Goal: Transaction & Acquisition: Purchase product/service

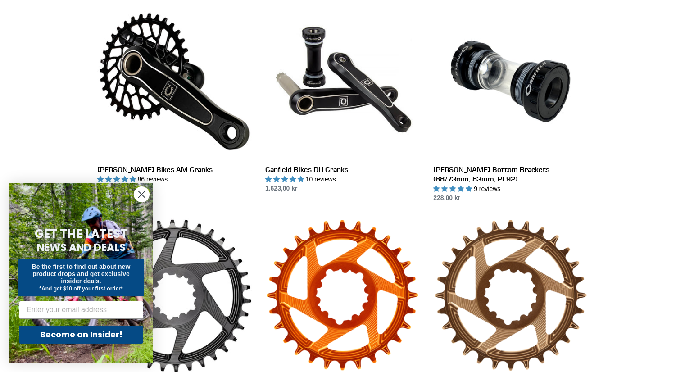
scroll to position [259, 0]
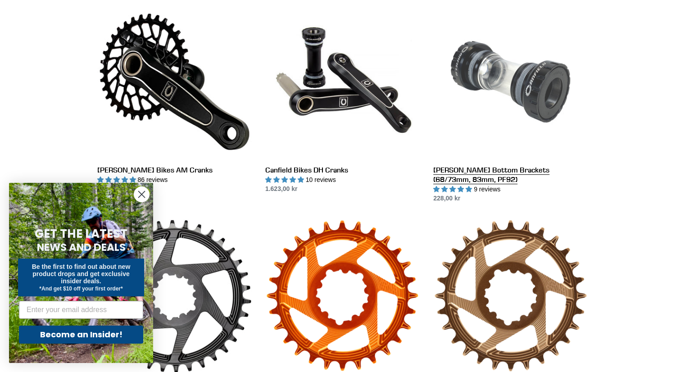
click at [500, 79] on link "Canfield Bottom Brackets (68/73mm, 83mm, PF92)" at bounding box center [510, 104] width 154 height 199
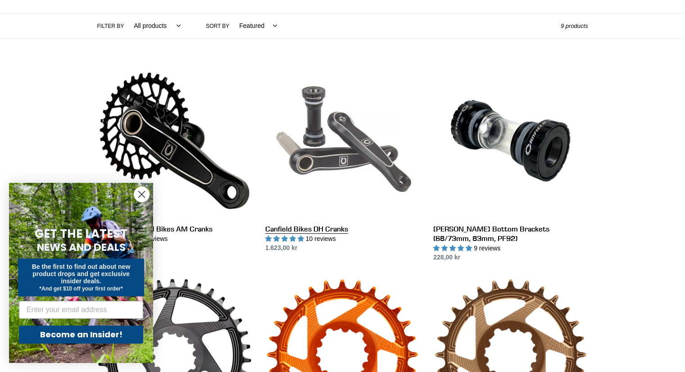
scroll to position [183, 0]
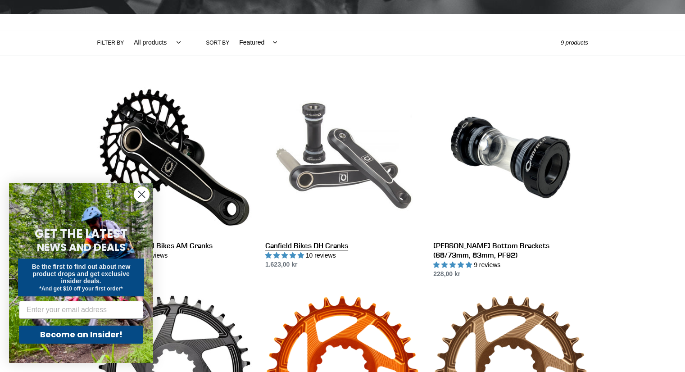
click at [349, 145] on link "Canfield Bikes DH Cranks" at bounding box center [342, 175] width 154 height 190
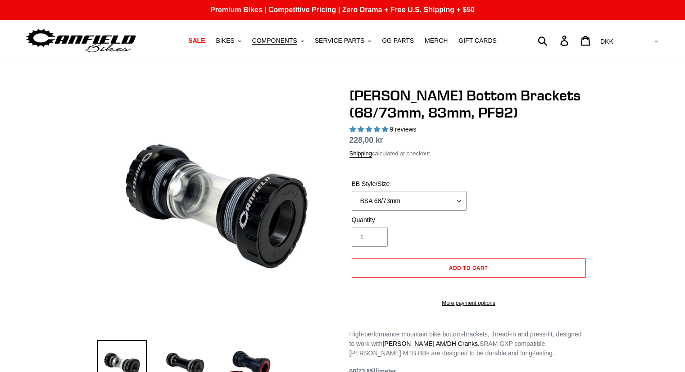
select select "highest-rating"
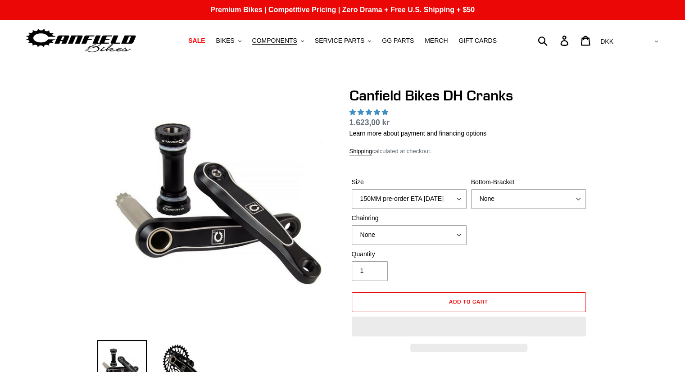
select select "highest-rating"
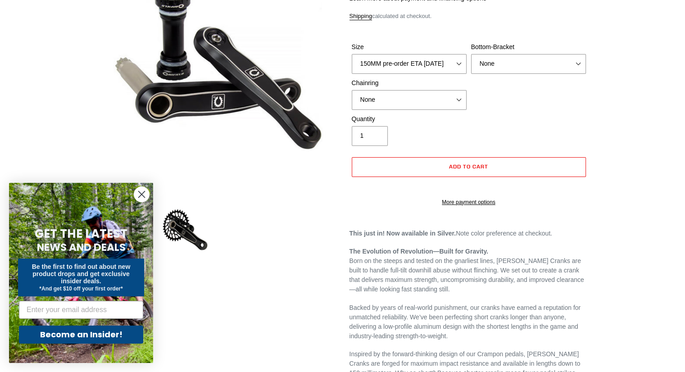
scroll to position [79, 0]
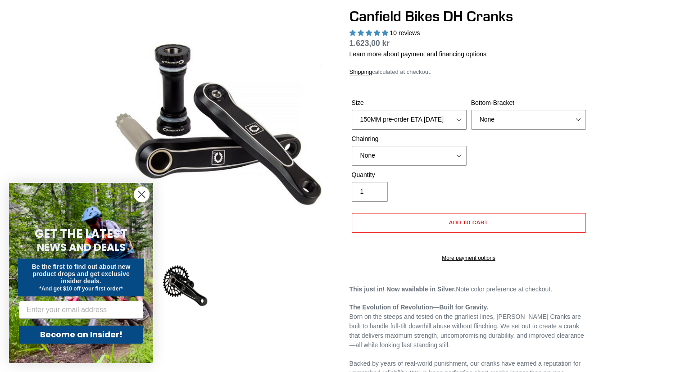
click at [396, 118] on select "150MM pre-order ETA 9/30/25 155MM pre-order ETA 9/30/25 160MM pre-order ETA 9/3…" at bounding box center [409, 120] width 115 height 20
click at [393, 123] on select "150MM pre-order ETA 9/30/25 155MM pre-order ETA 9/30/25 160MM pre-order ETA 9/3…" at bounding box center [409, 120] width 115 height 20
click at [490, 112] on select "None BSA Threaded 83mm" at bounding box center [528, 120] width 115 height 20
select select "BSA Threaded 83mm"
click at [471, 110] on select "None BSA Threaded 83mm" at bounding box center [528, 120] width 115 height 20
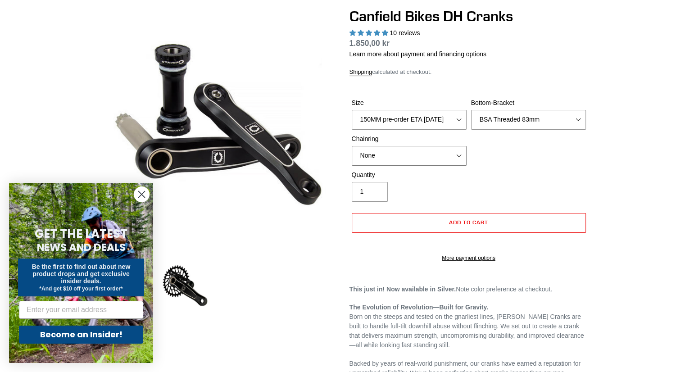
click at [408, 153] on select "None 34t Round" at bounding box center [409, 156] width 115 height 20
click at [352, 146] on select "None 34t Round" at bounding box center [409, 156] width 115 height 20
click at [187, 287] on img at bounding box center [185, 286] width 50 height 50
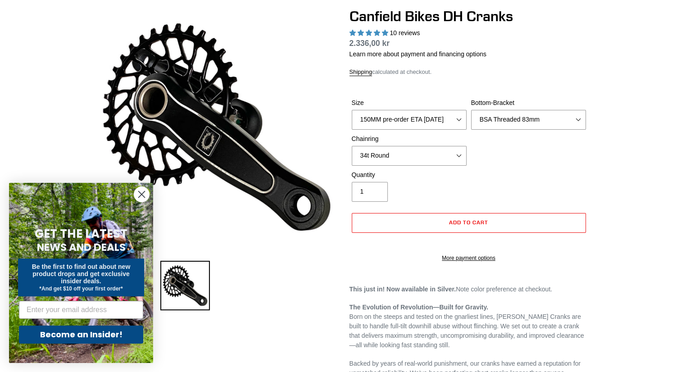
click at [146, 199] on circle "Close dialog" at bounding box center [141, 194] width 15 height 15
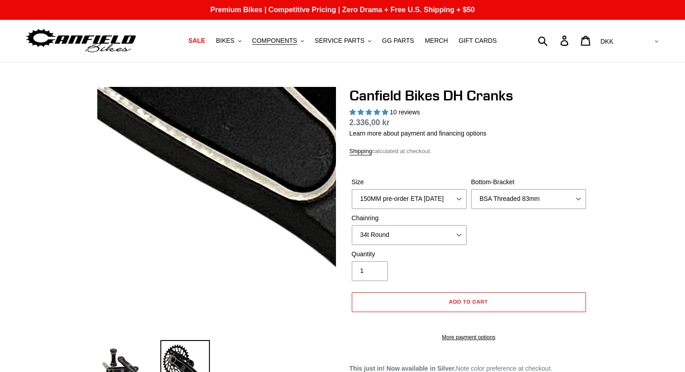
scroll to position [0, 0]
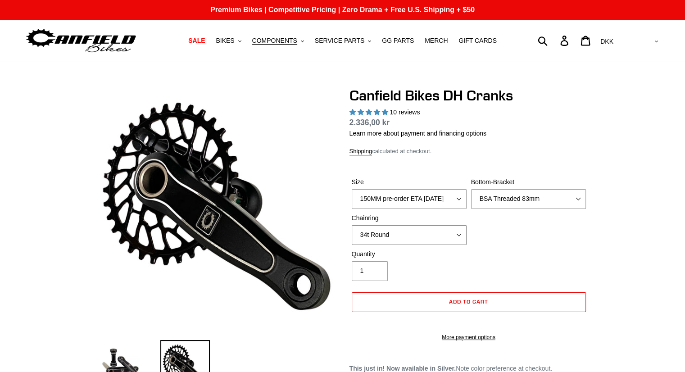
click at [410, 238] on select "None 34t Round" at bounding box center [409, 235] width 115 height 20
select select "None"
click at [352, 225] on select "None 34t Round" at bounding box center [409, 235] width 115 height 20
click at [511, 197] on select "None BSA Threaded 83mm" at bounding box center [528, 199] width 115 height 20
click at [471, 189] on select "None BSA Threaded 83mm" at bounding box center [528, 199] width 115 height 20
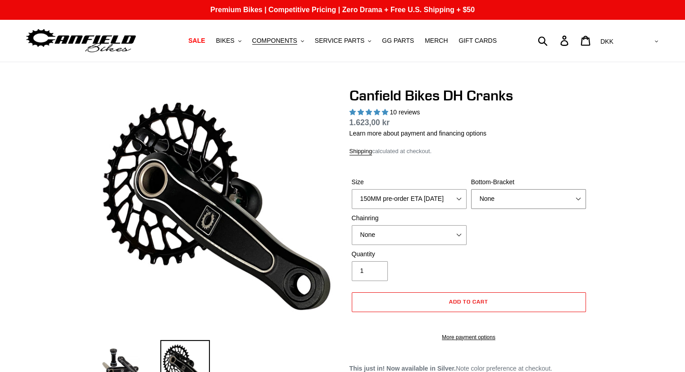
click at [517, 197] on select "None BSA Threaded 83mm" at bounding box center [528, 199] width 115 height 20
select select "BSA Threaded 83mm"
click at [471, 189] on select "None BSA Threaded 83mm" at bounding box center [528, 199] width 115 height 20
